Goal: Navigation & Orientation: Find specific page/section

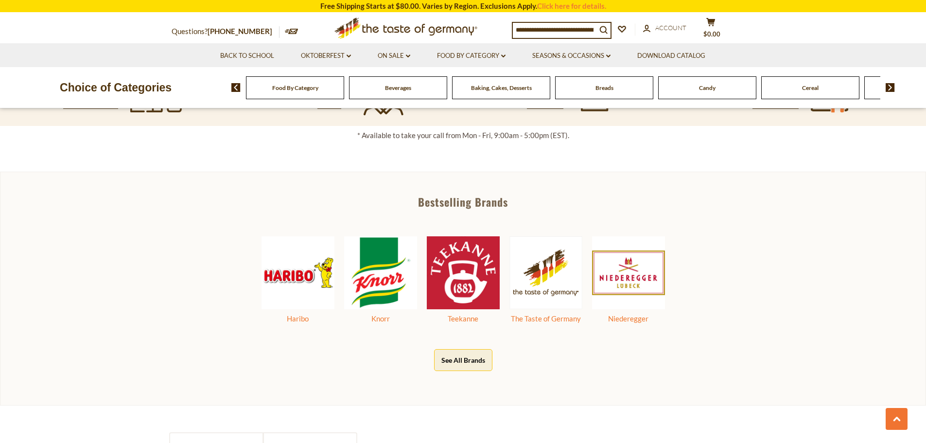
scroll to position [479, 0]
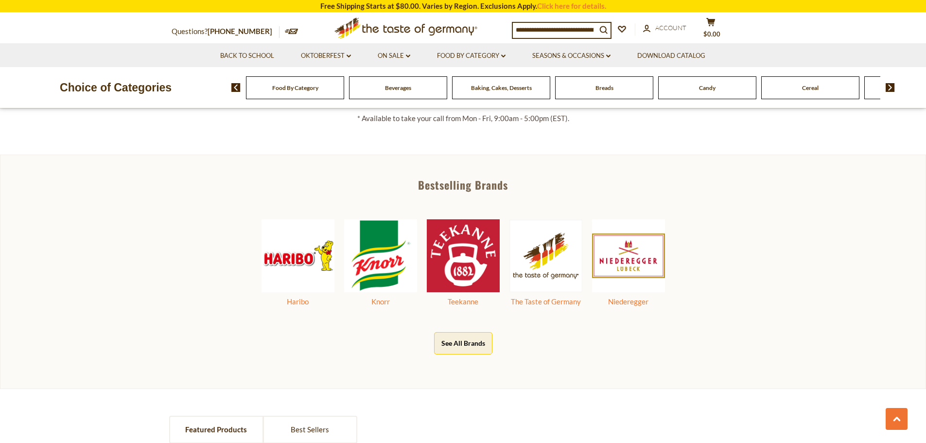
click at [392, 90] on span "Beverages" at bounding box center [398, 87] width 26 height 7
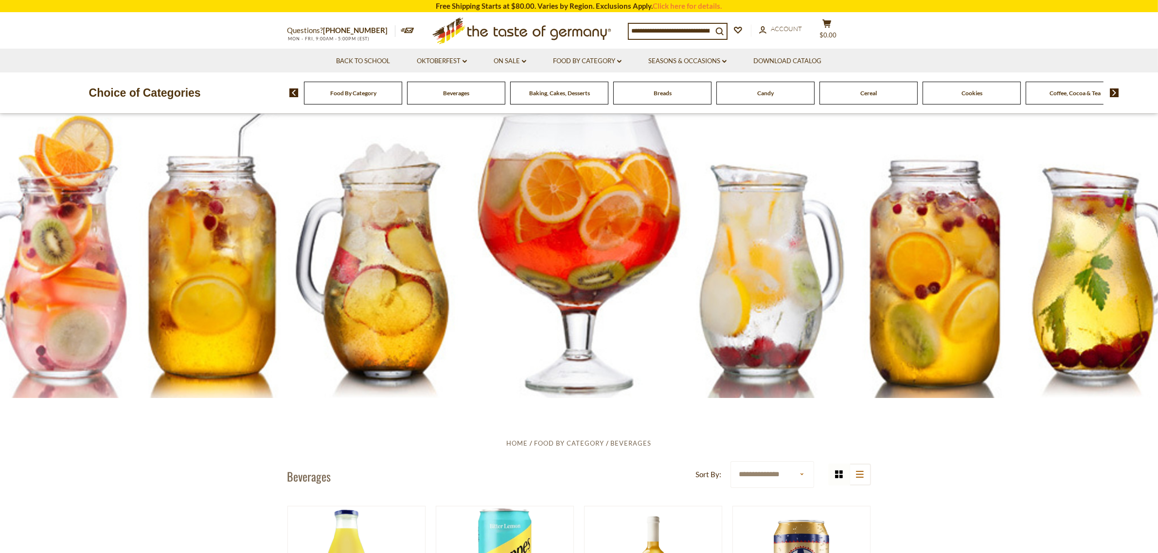
click at [366, 96] on span "Food By Category" at bounding box center [353, 92] width 46 height 7
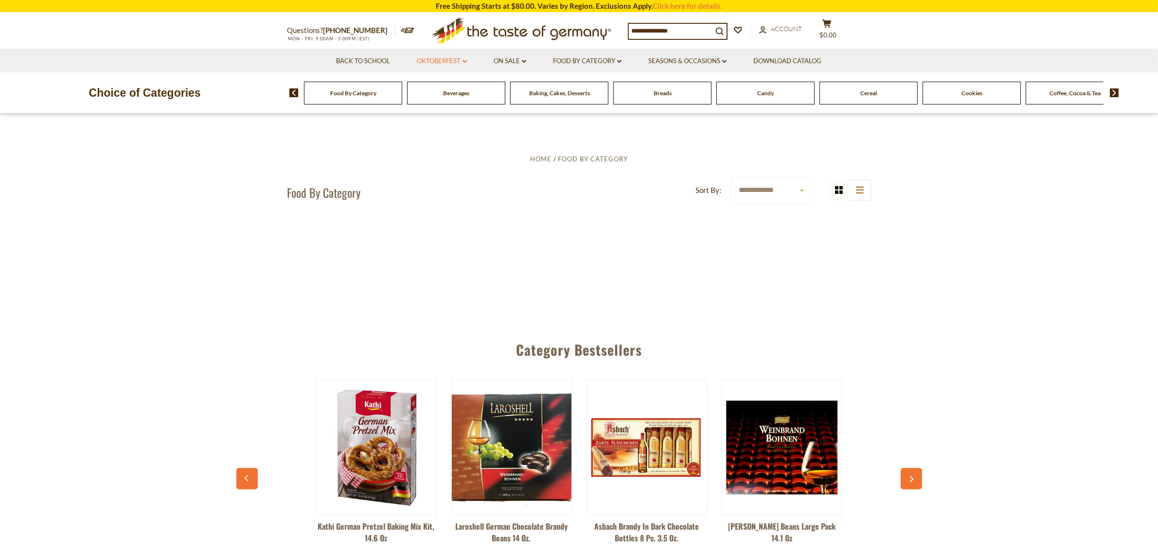
click at [437, 59] on link "Oktoberfest dropdown_arrow" at bounding box center [442, 61] width 50 height 11
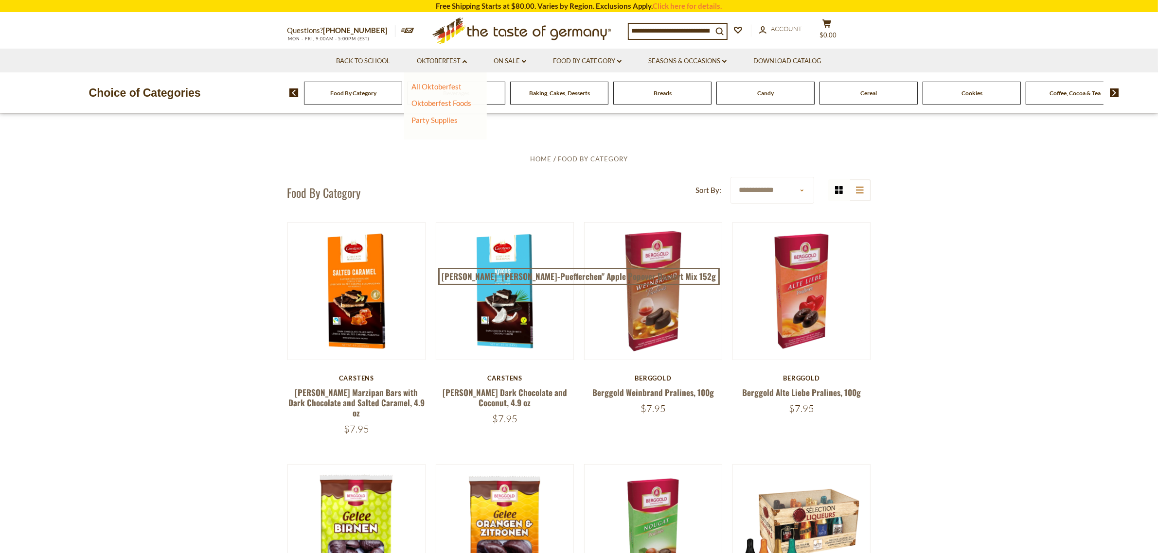
drag, startPoint x: 218, startPoint y: 363, endPoint x: 223, endPoint y: 113, distance: 250.5
click at [1114, 94] on img at bounding box center [1114, 93] width 9 height 9
click at [1113, 93] on img at bounding box center [1114, 93] width 9 height 9
click at [289, 93] on img at bounding box center [293, 93] width 9 height 9
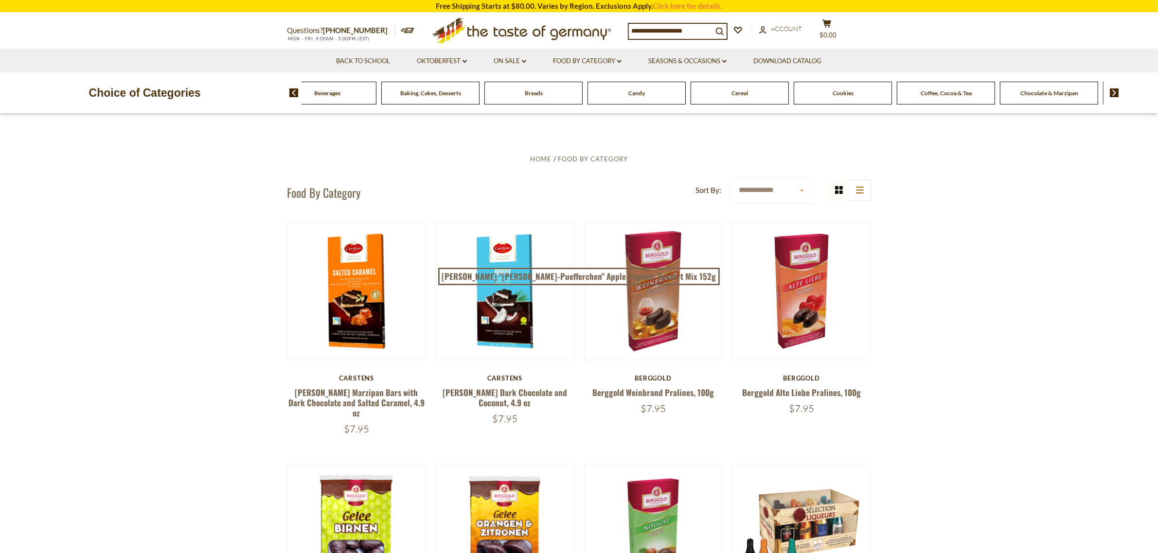
click at [1110, 91] on img at bounding box center [1114, 93] width 9 height 9
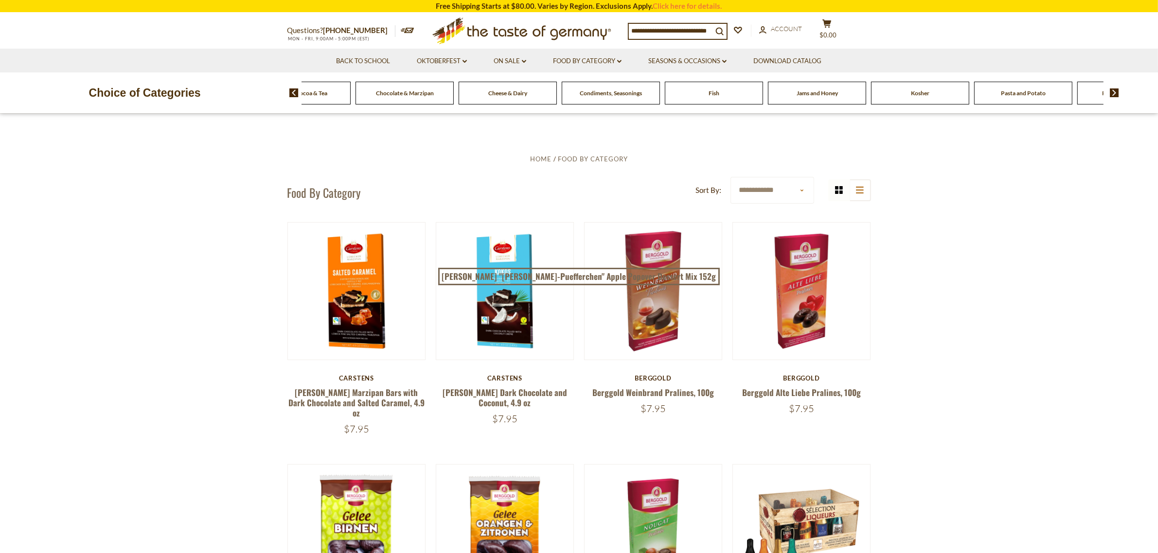
click at [1110, 91] on img at bounding box center [1114, 93] width 9 height 9
click at [866, 94] on span "Pickled Vegetables" at bounding box center [868, 92] width 49 height 7
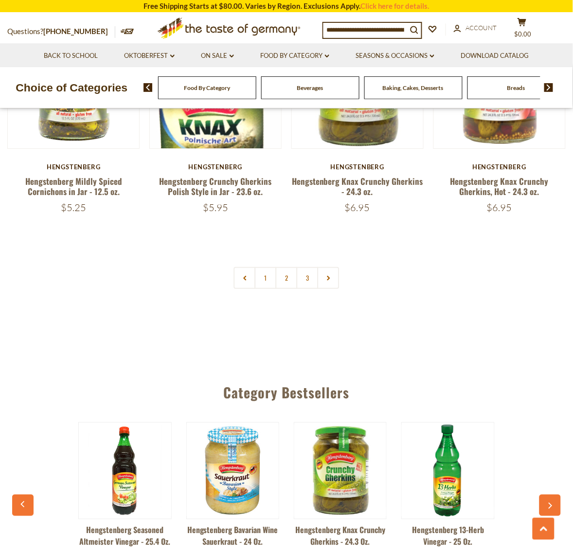
scroll to position [2184, 0]
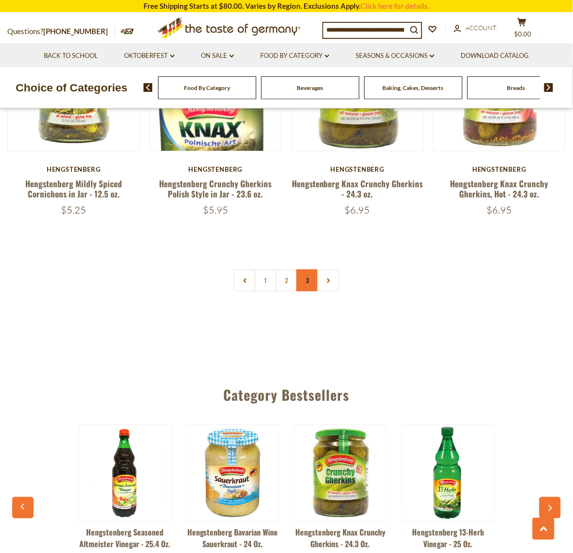
click at [302, 272] on link "3" at bounding box center [308, 280] width 22 height 22
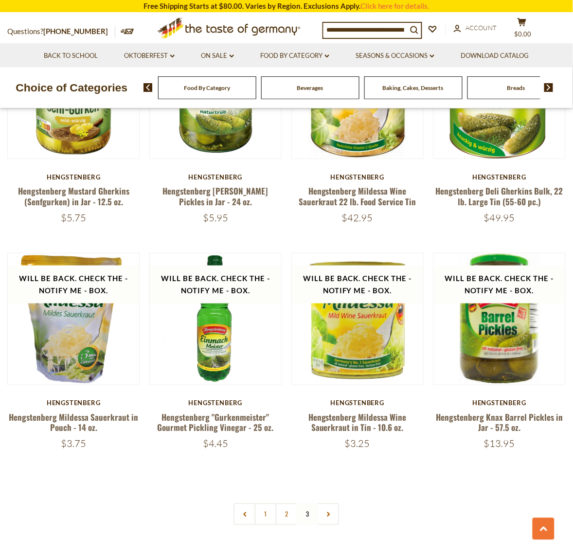
scroll to position [801, 0]
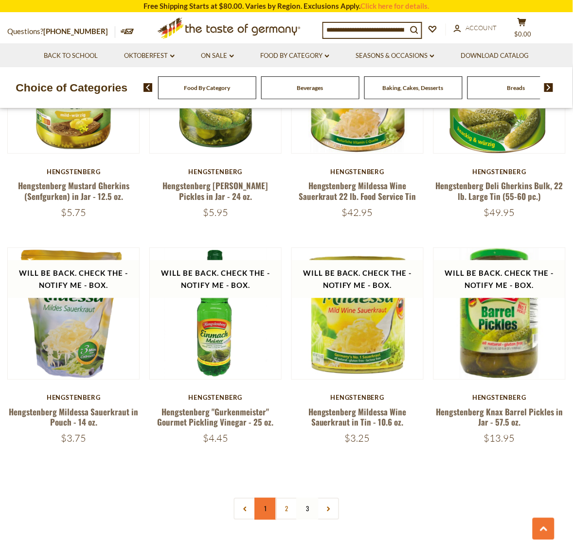
click at [273, 498] on link "1" at bounding box center [266, 509] width 22 height 22
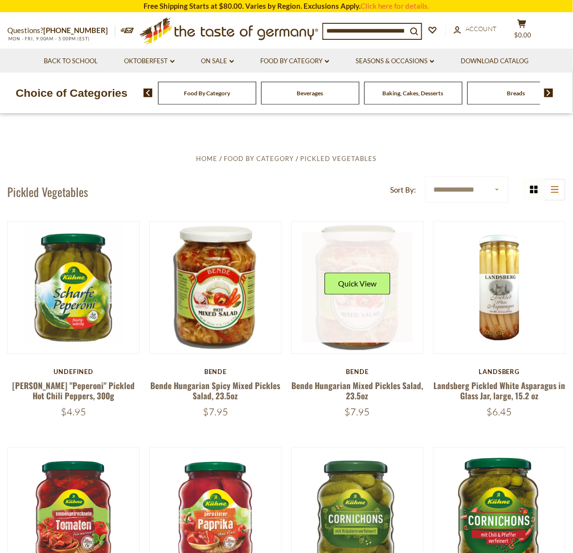
scroll to position [0, 0]
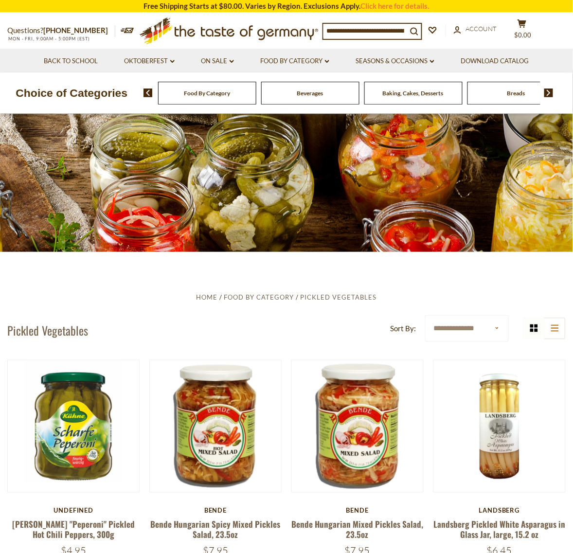
click at [552, 99] on div "Food By Category Beverages Baking, Cakes, Desserts Breads Candy Cereal Cookies …" at bounding box center [358, 92] width 430 height 23
click at [549, 95] on img at bounding box center [548, 93] width 9 height 9
click at [548, 95] on img at bounding box center [548, 93] width 9 height 9
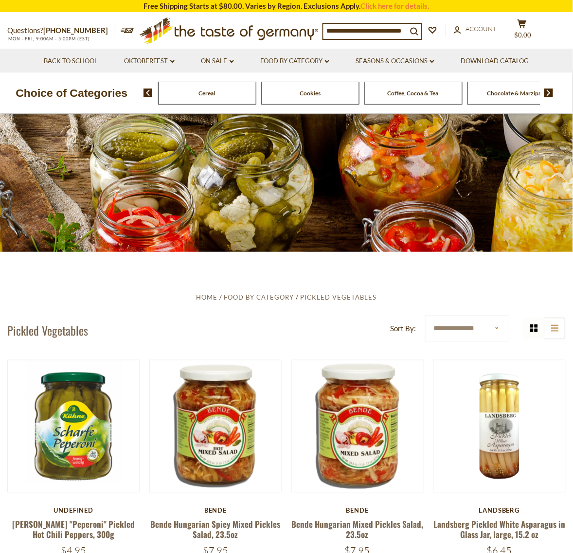
click at [548, 95] on img at bounding box center [548, 93] width 9 height 9
click at [548, 90] on img at bounding box center [548, 93] width 9 height 9
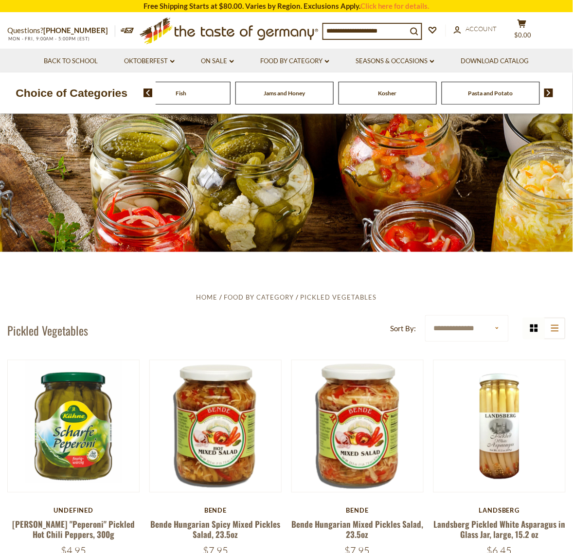
click at [291, 93] on span "Jams and Honey" at bounding box center [284, 92] width 41 height 7
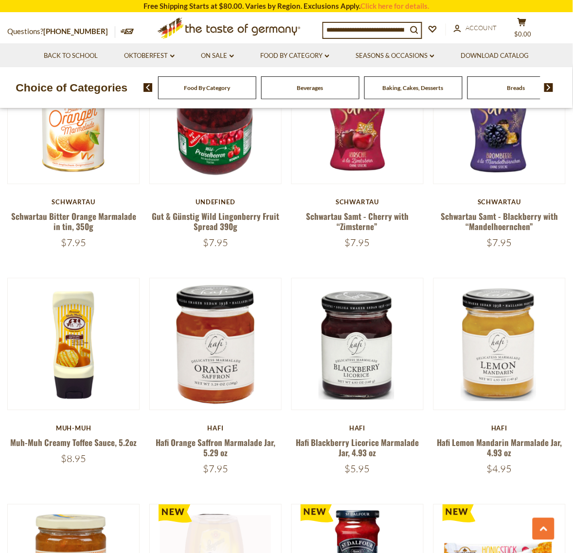
scroll to position [1094, 0]
